Goal: Find specific page/section: Find specific page/section

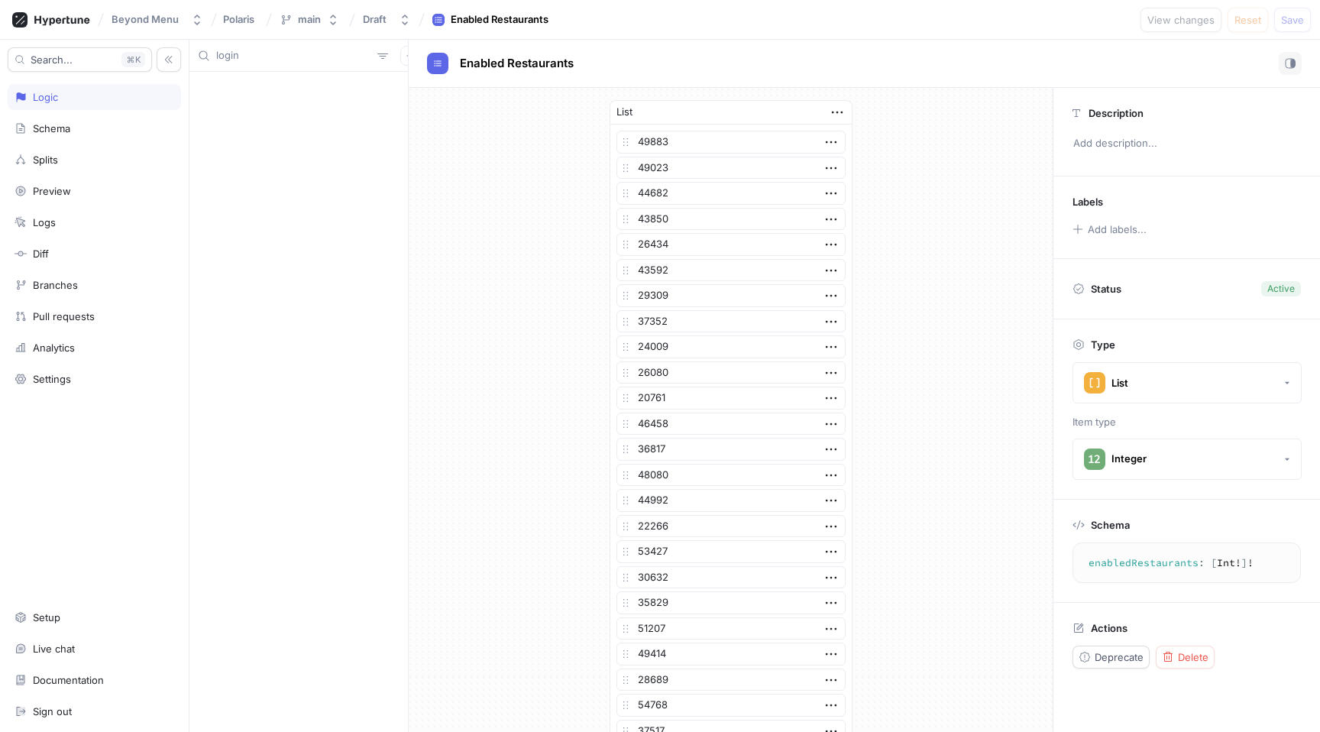
click at [279, 56] on input "login" at bounding box center [293, 55] width 155 height 15
type input "h"
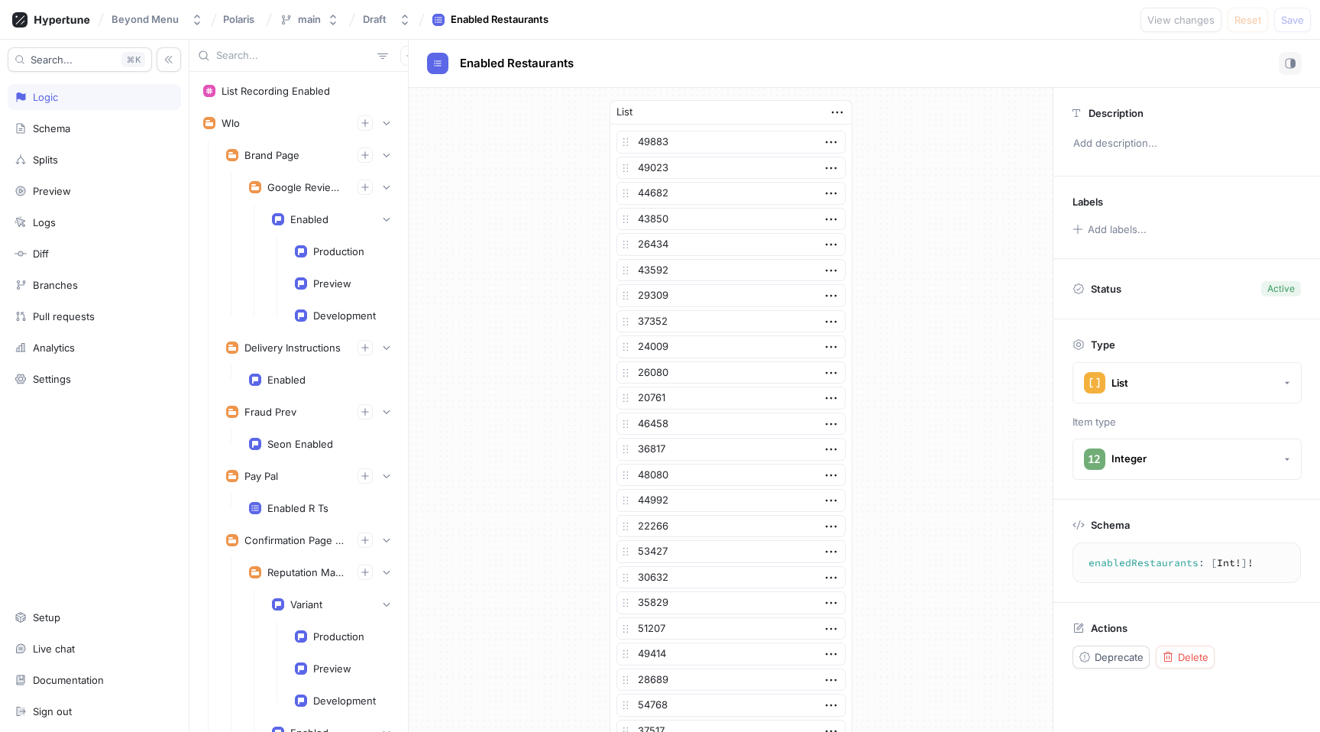
scroll to position [4734, 0]
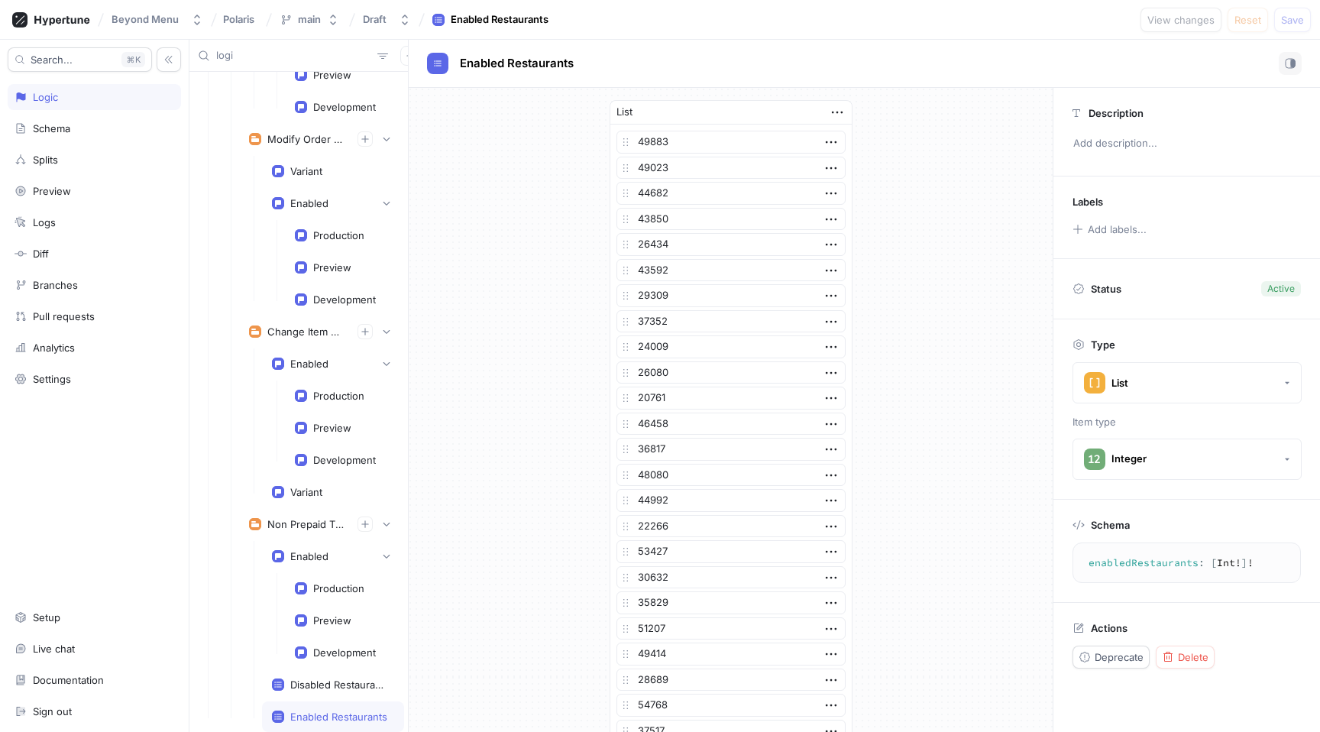
type input "login"
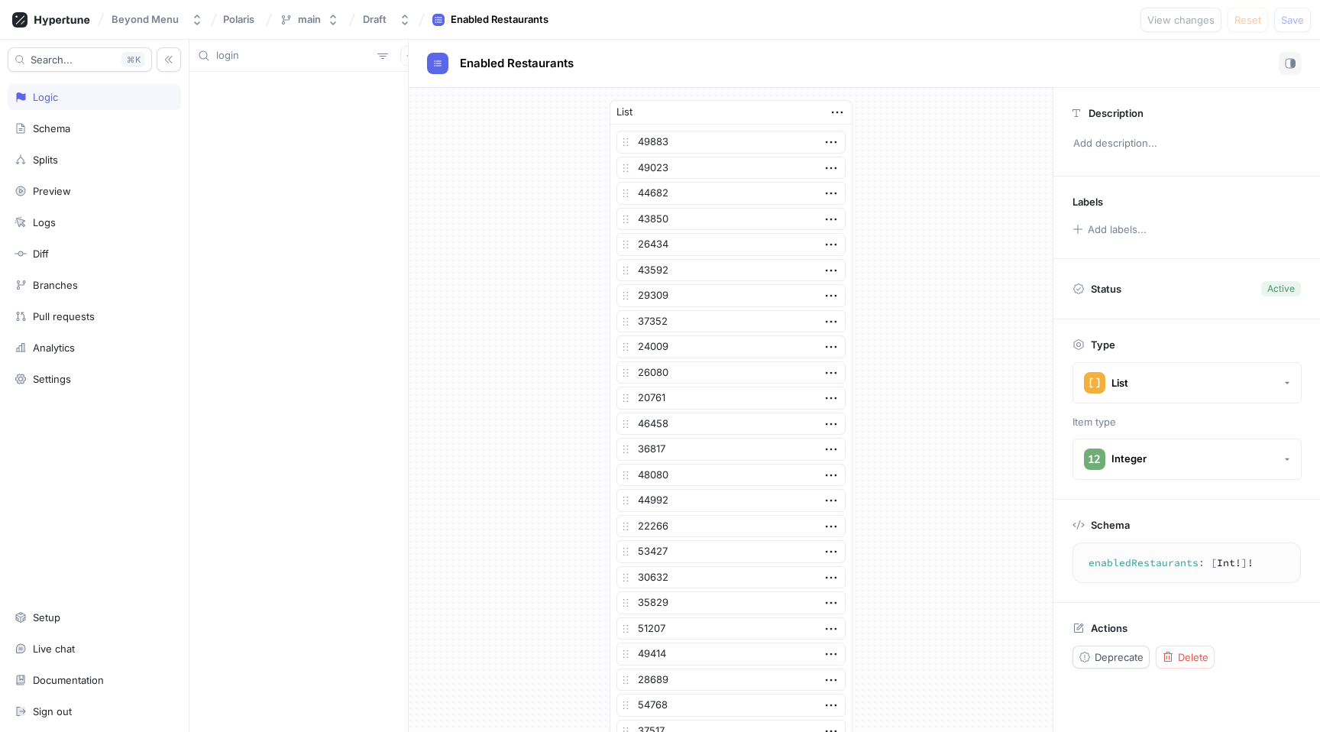
click at [298, 64] on div "login" at bounding box center [298, 56] width 219 height 32
click at [294, 57] on input "login" at bounding box center [293, 55] width 155 height 15
click at [244, 53] on input "login" at bounding box center [293, 55] width 155 height 15
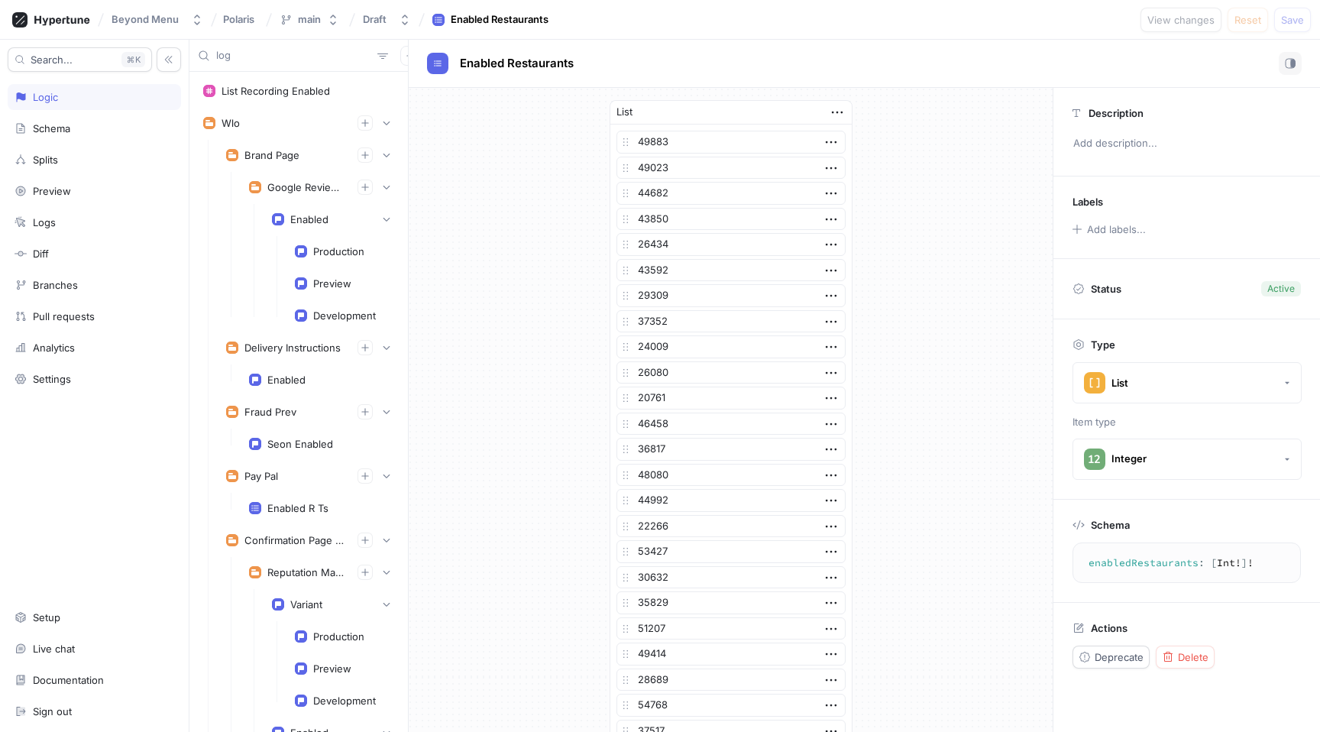
scroll to position [4734, 0]
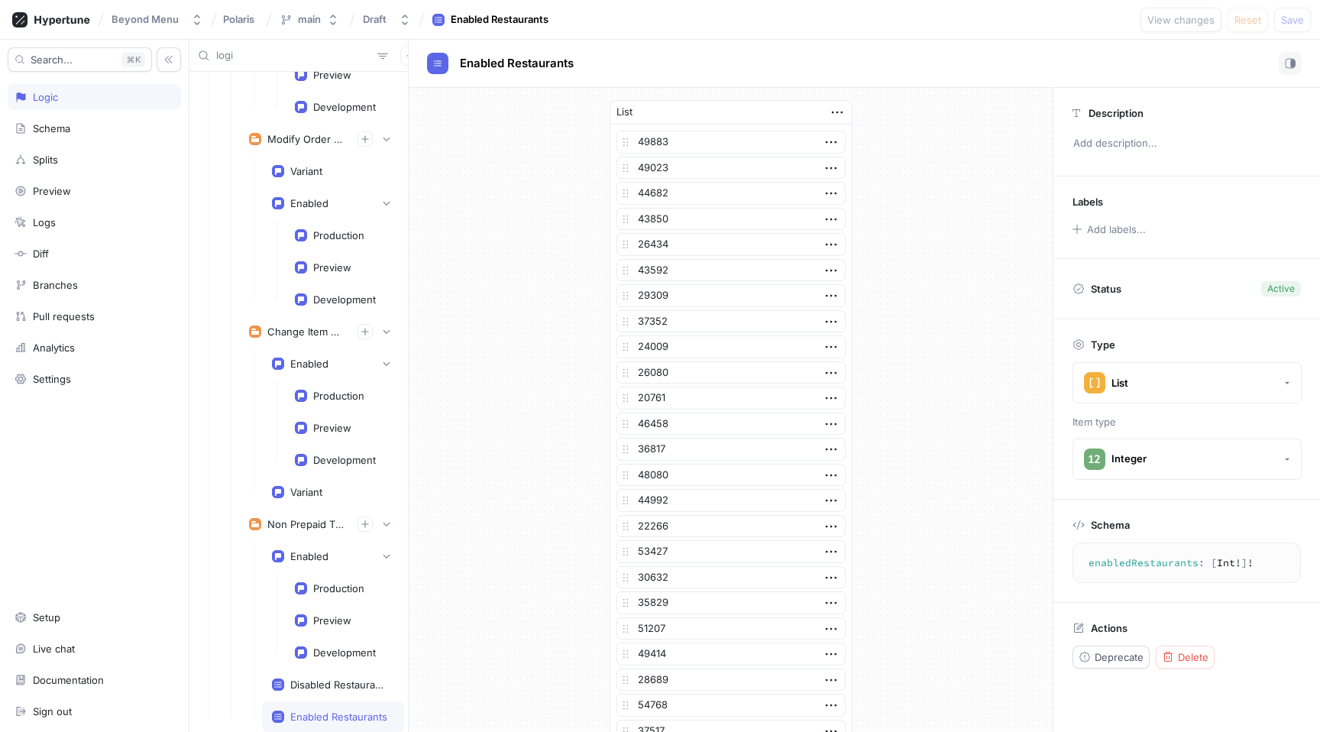
type input "login"
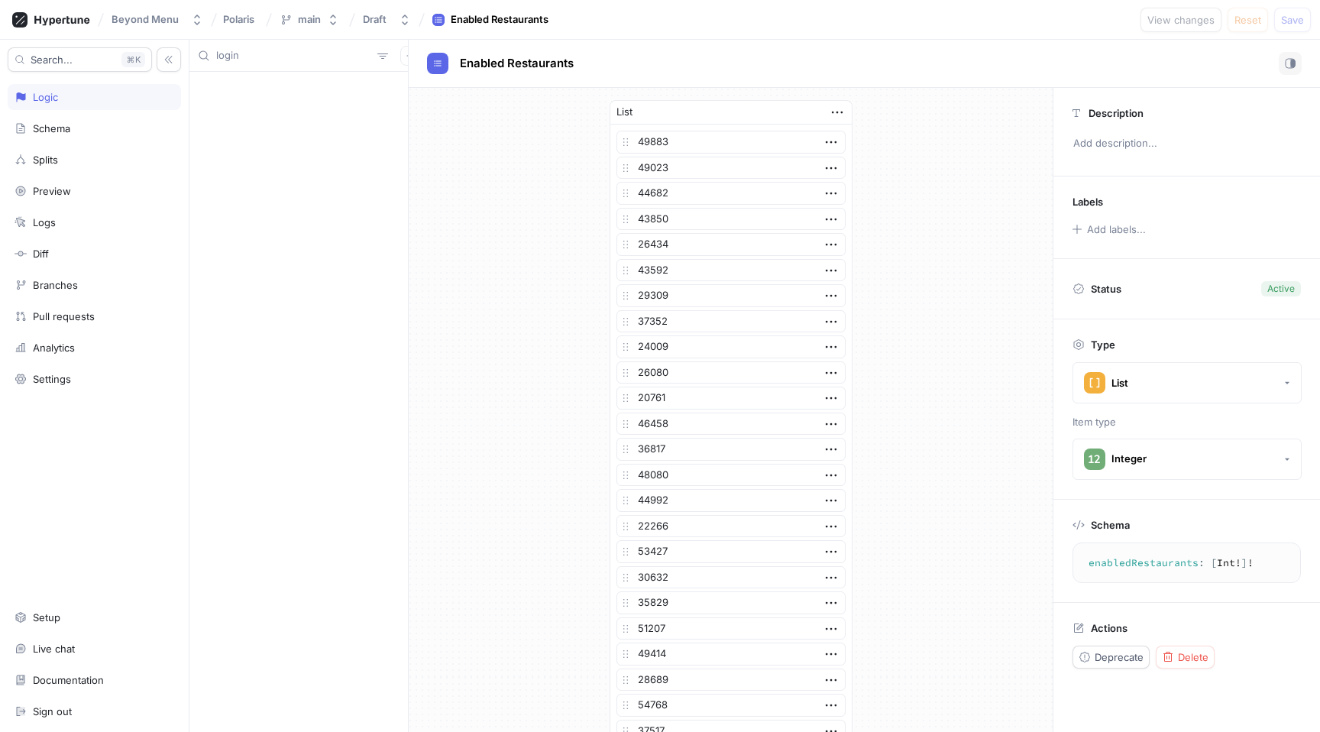
click at [251, 59] on input "login" at bounding box center [293, 55] width 155 height 15
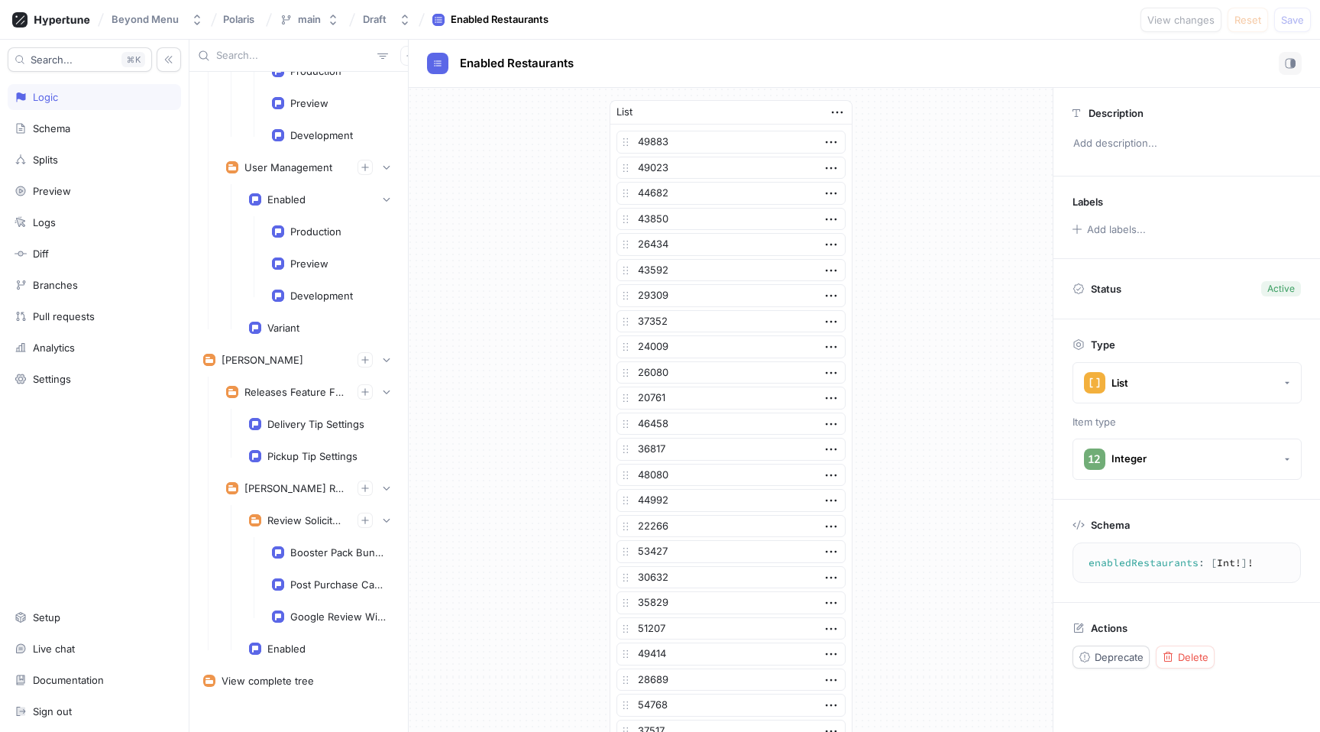
scroll to position [6772, 0]
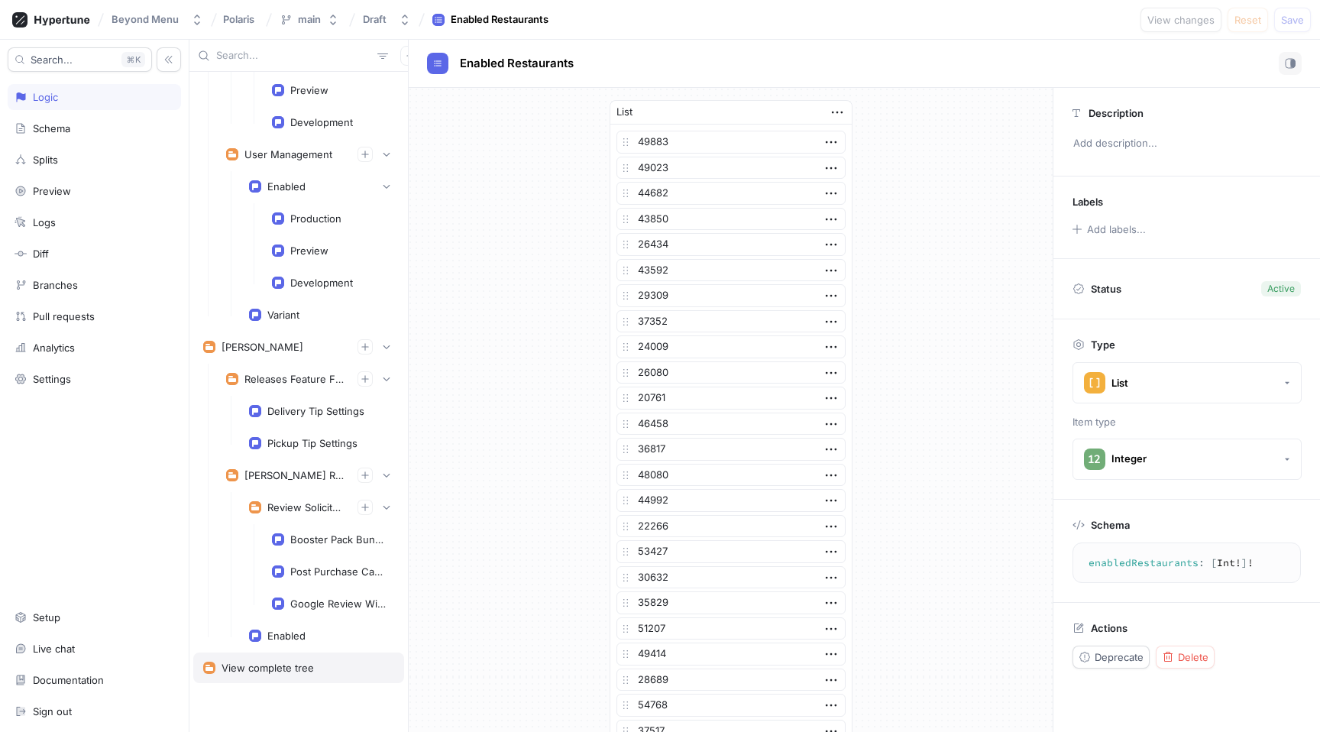
click at [286, 672] on div "View complete tree" at bounding box center [268, 668] width 92 height 12
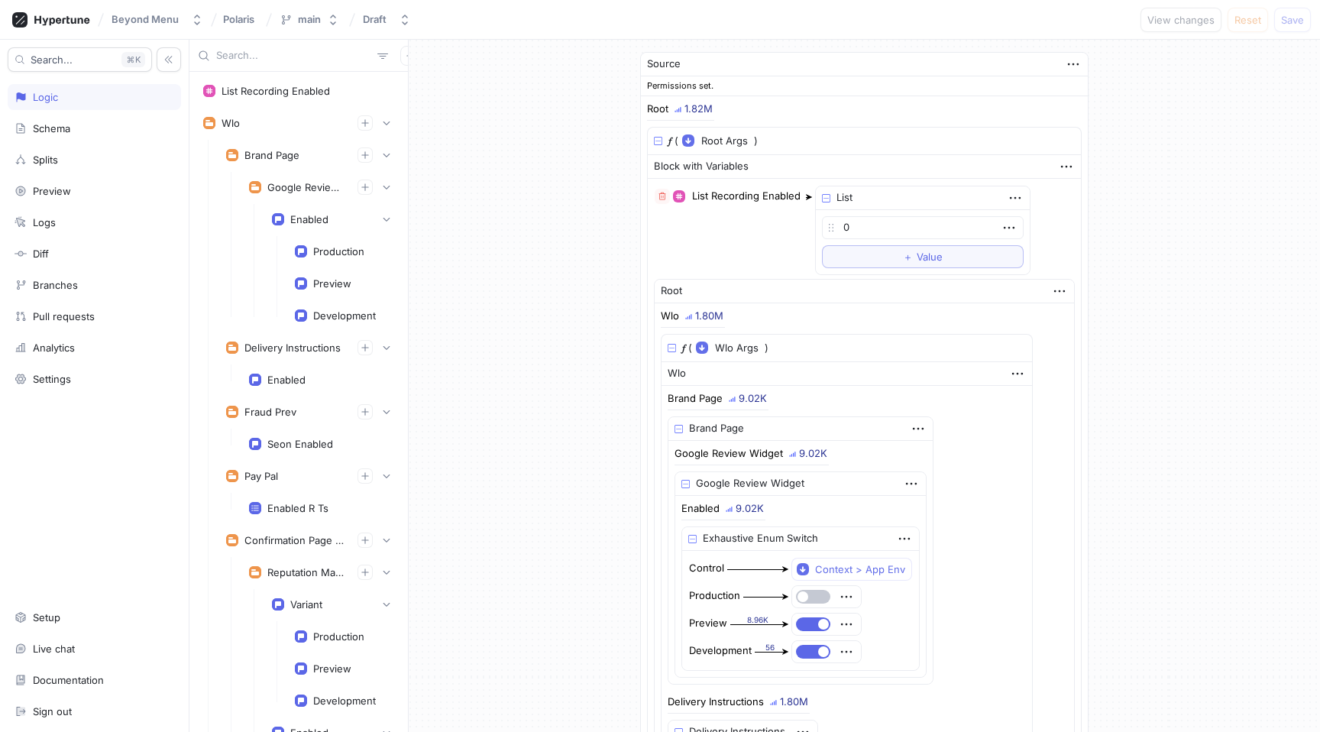
click at [289, 50] on input "text" at bounding box center [293, 55] width 155 height 15
type textarea "x"
type input "f"
type textarea "x"
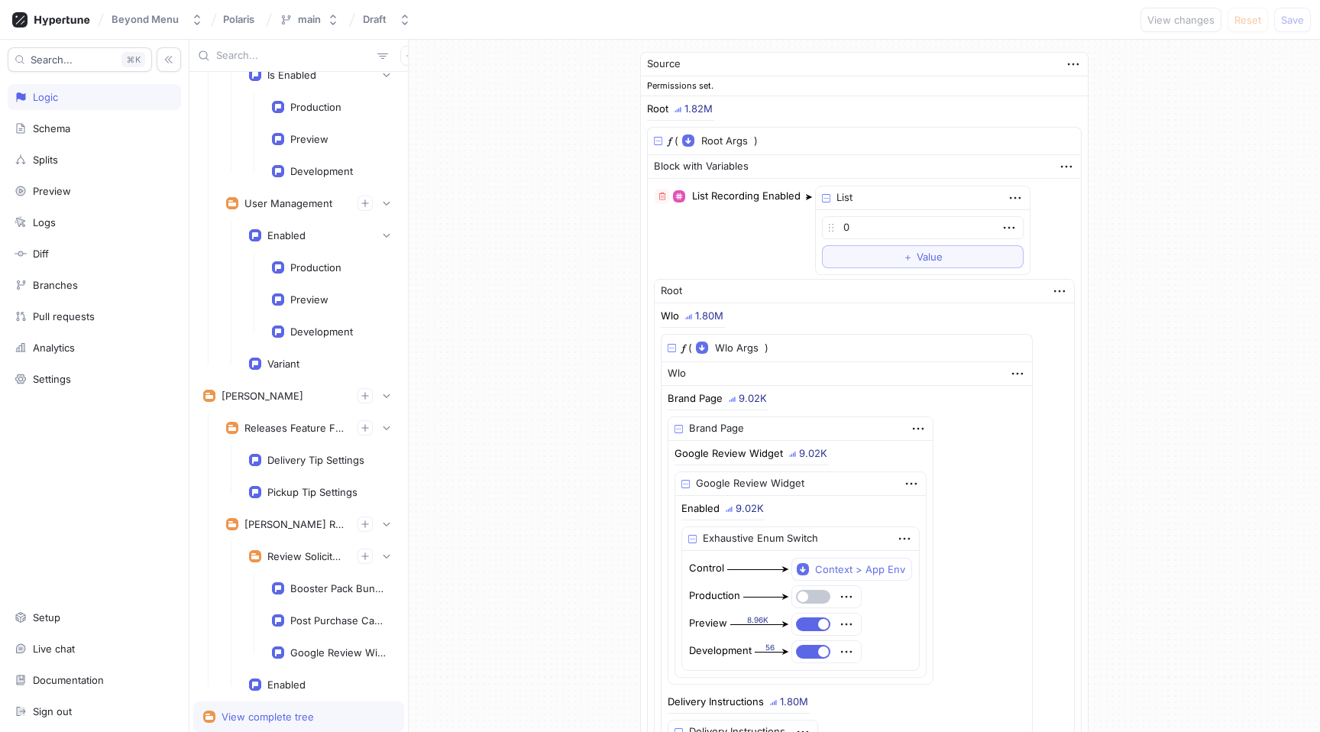
type textarea "x"
type input "act"
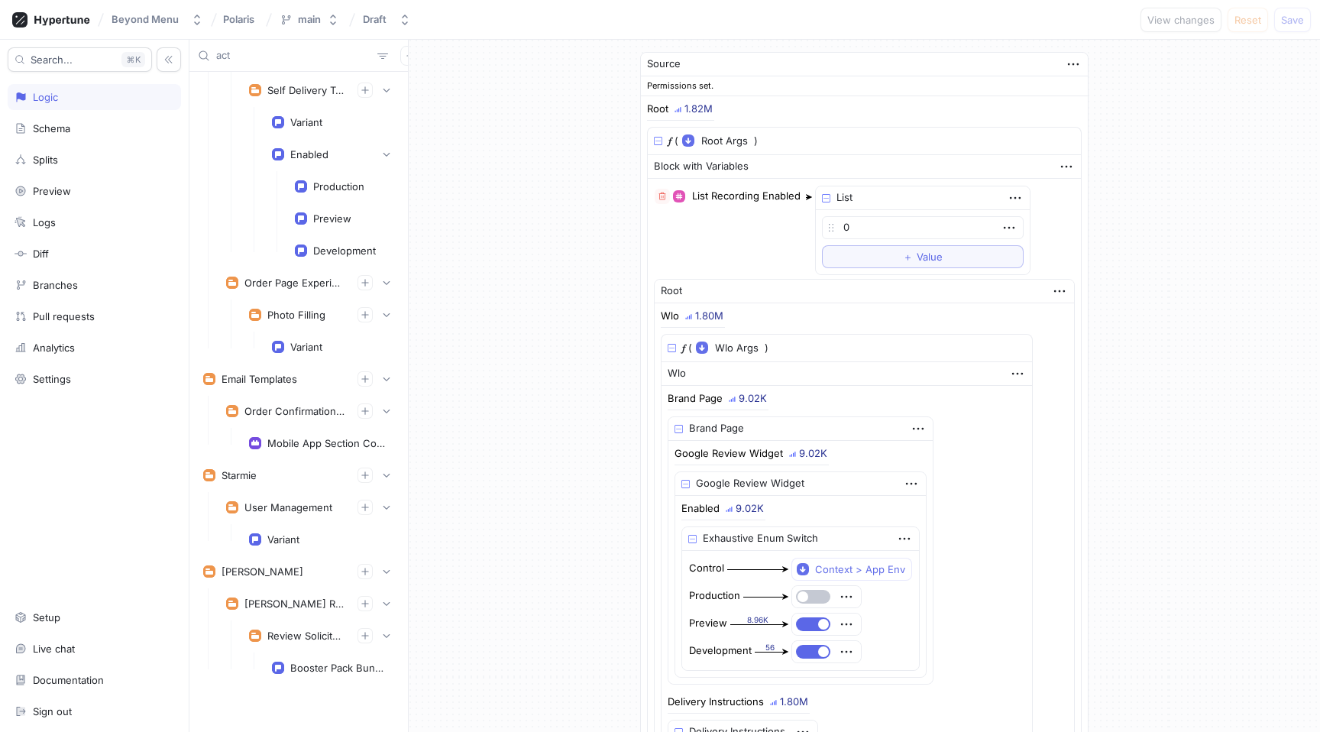
type textarea "x"
type input "activ"
type textarea "x"
type input "activa"
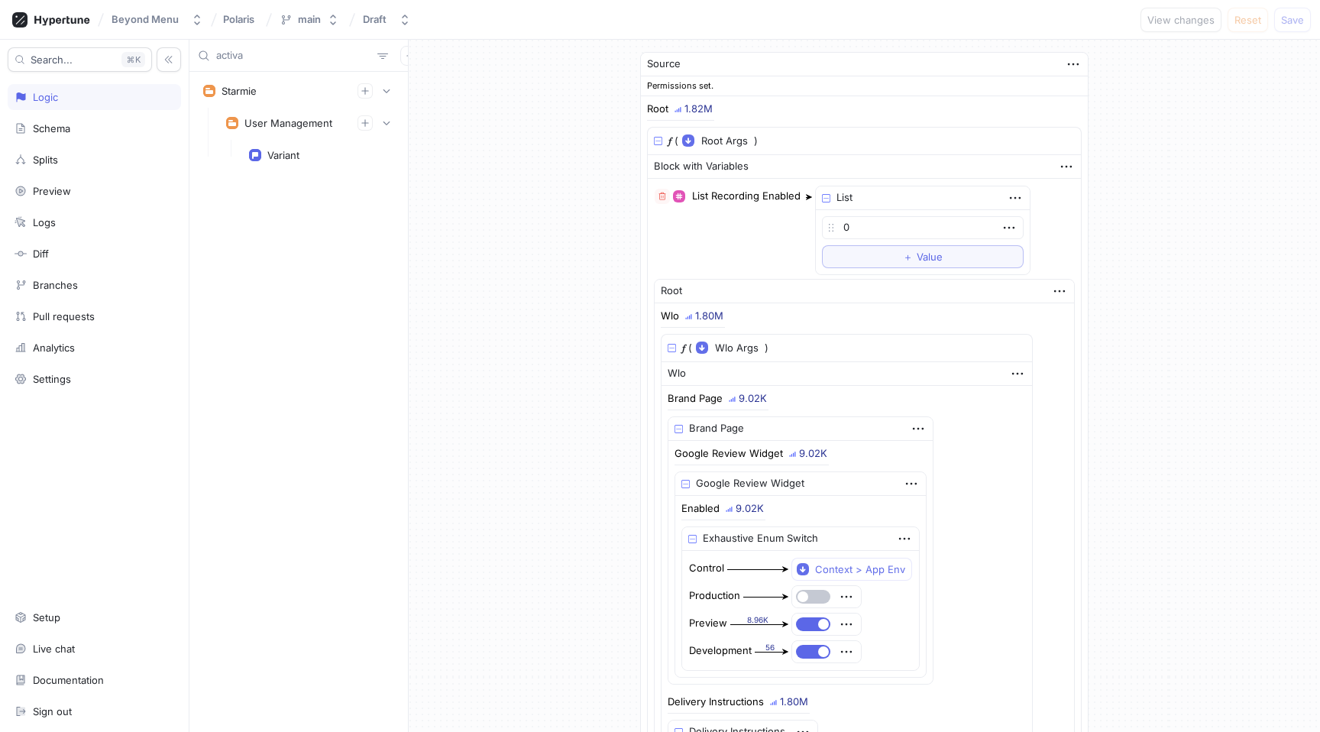
type textarea "x"
type input "activate"
type textarea "x"
type input "activ"
type textarea "x"
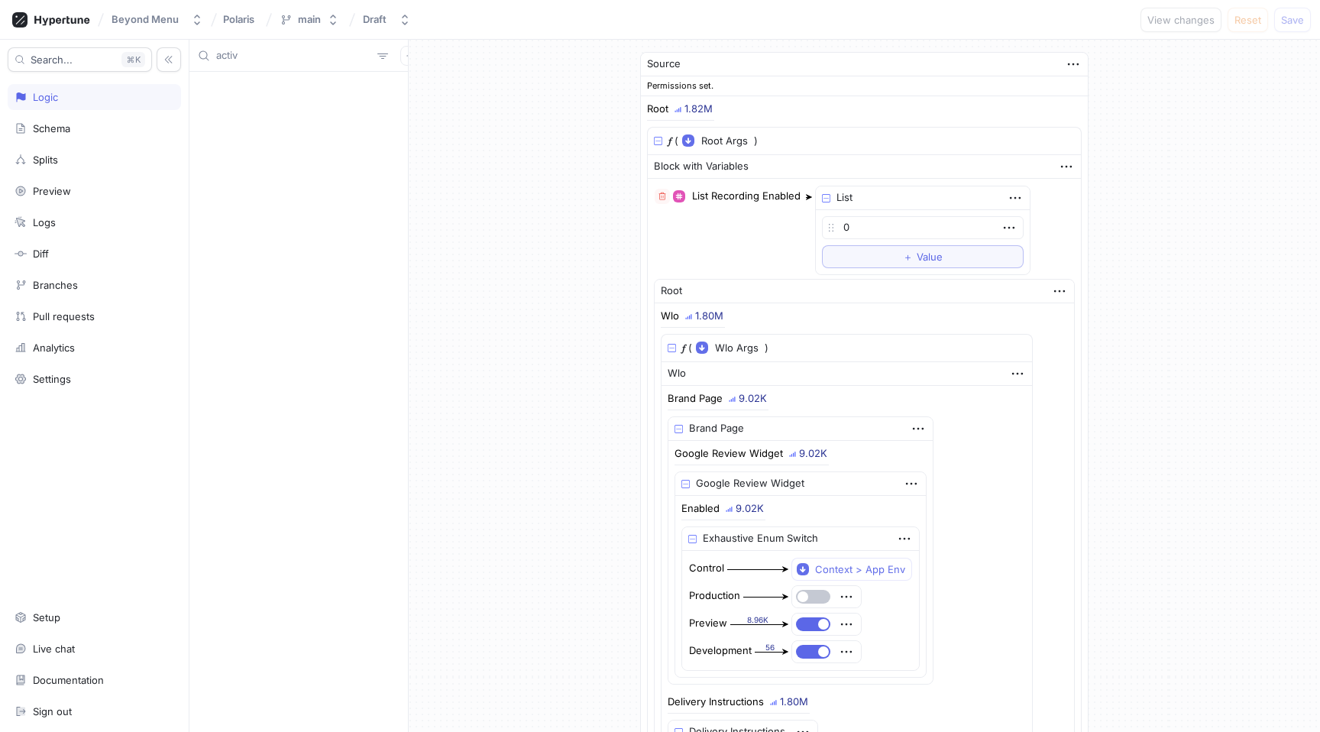
type input "acti"
type textarea "x"
type input "acti"
click at [284, 154] on div "Variant" at bounding box center [283, 155] width 32 height 12
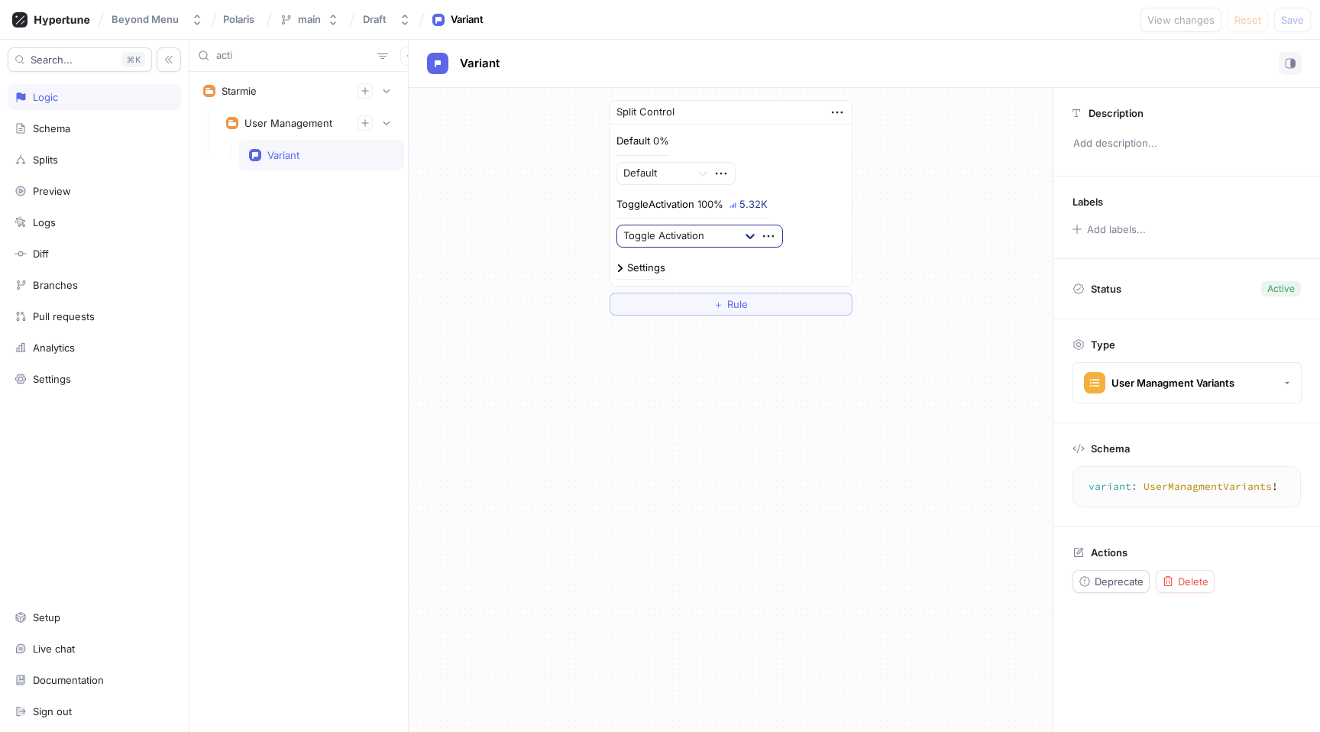
click at [749, 228] on icon at bounding box center [750, 235] width 15 height 15
click at [734, 395] on div "Split Control Default 0% Default ToggleActivation 100% 5.32K Toggle Activation …" at bounding box center [731, 410] width 644 height 644
